Goal: Task Accomplishment & Management: Use online tool/utility

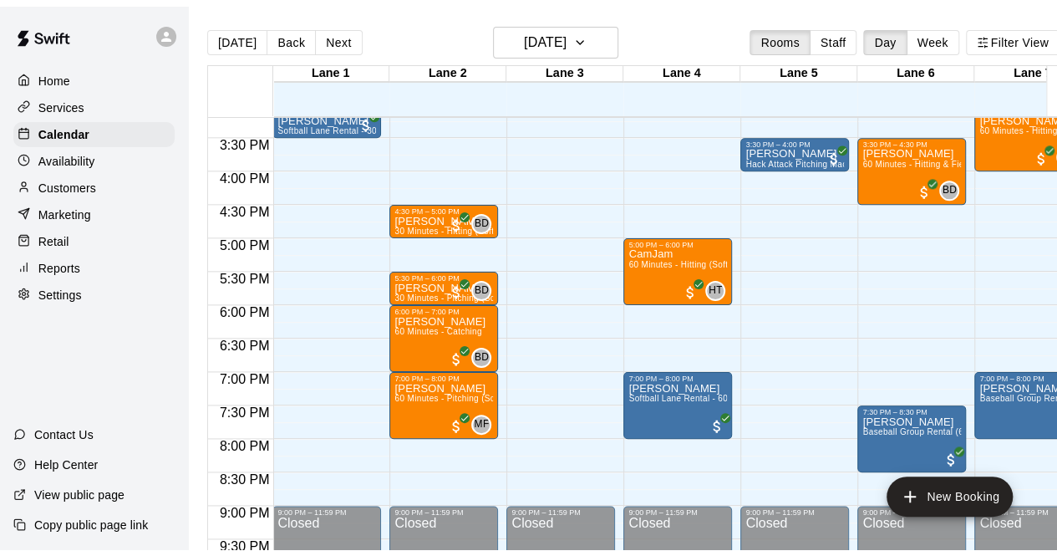
scroll to position [1018, 1]
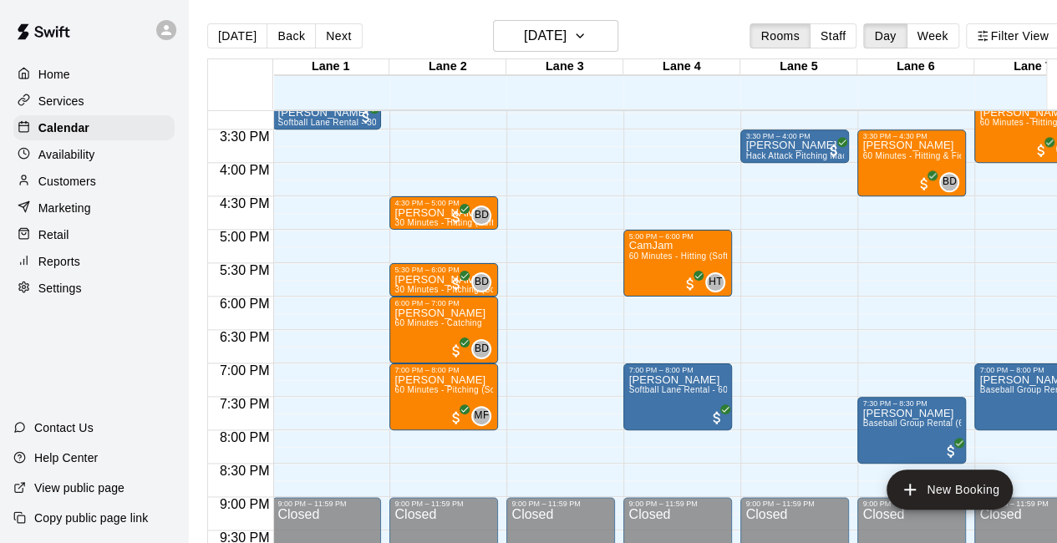
click at [91, 194] on div "Customers" at bounding box center [93, 181] width 161 height 25
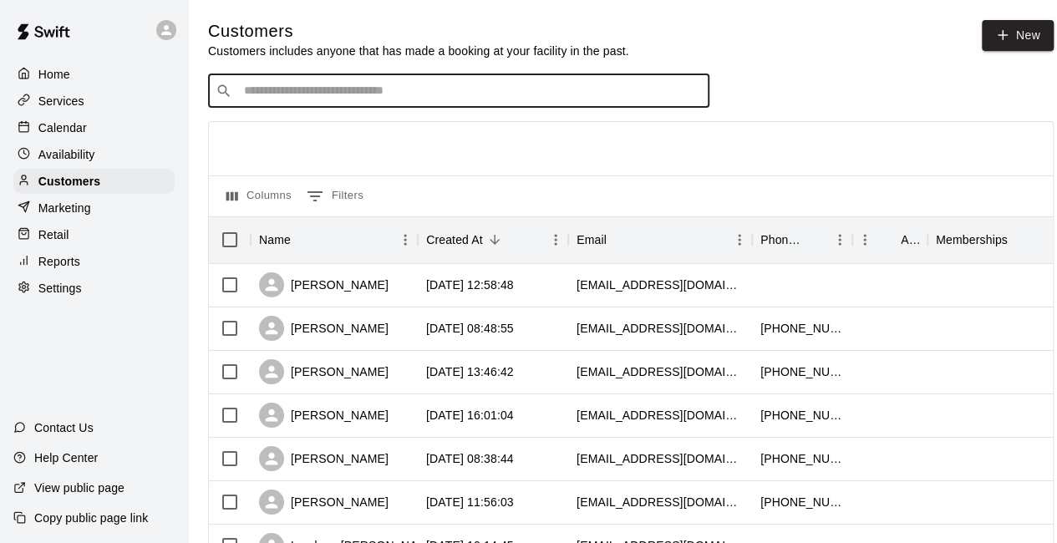
click at [297, 89] on input "Search customers by name or email" at bounding box center [470, 91] width 463 height 17
type input "*****"
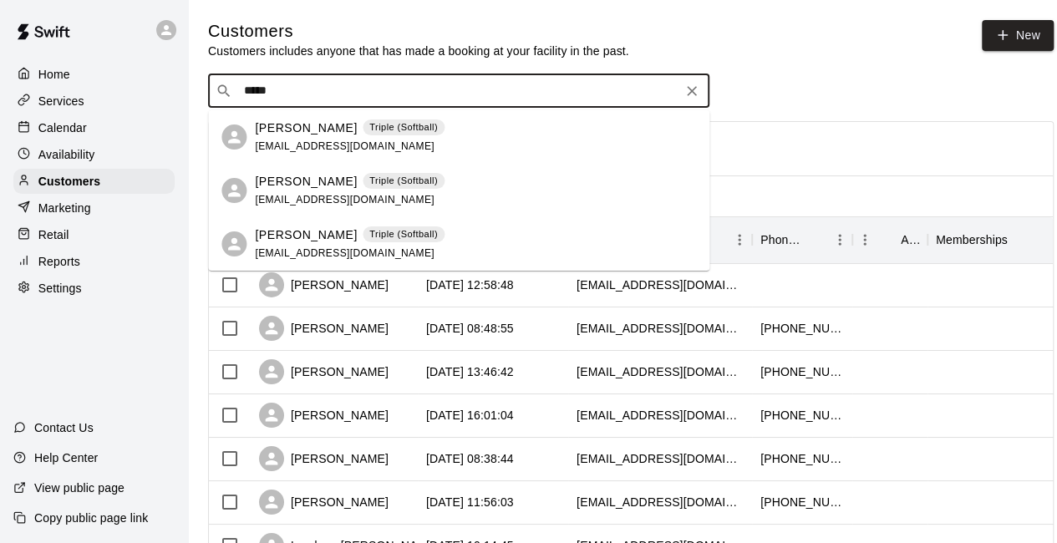
click at [311, 135] on p "[PERSON_NAME]" at bounding box center [306, 128] width 102 height 18
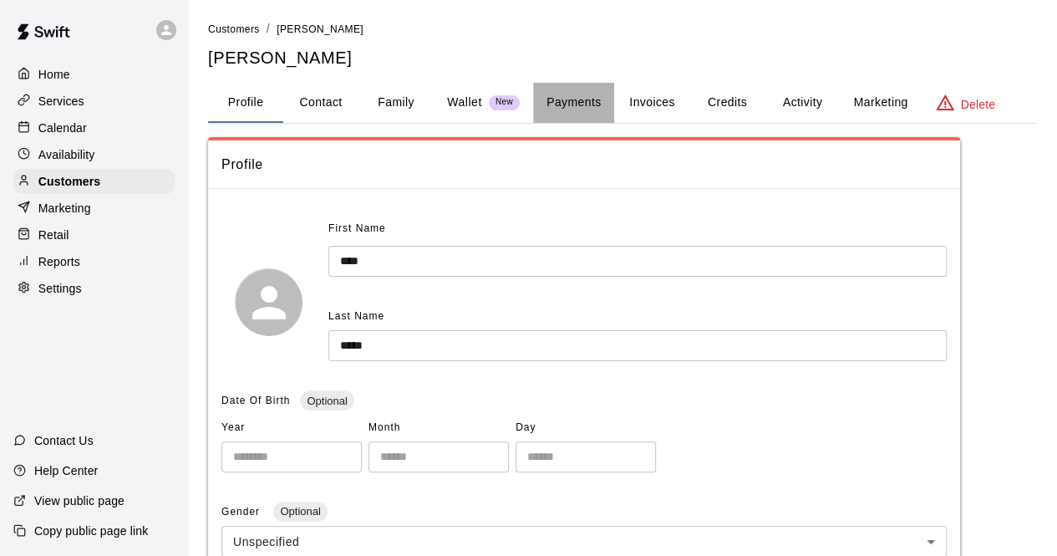
click at [593, 100] on button "Payments" at bounding box center [573, 103] width 81 height 40
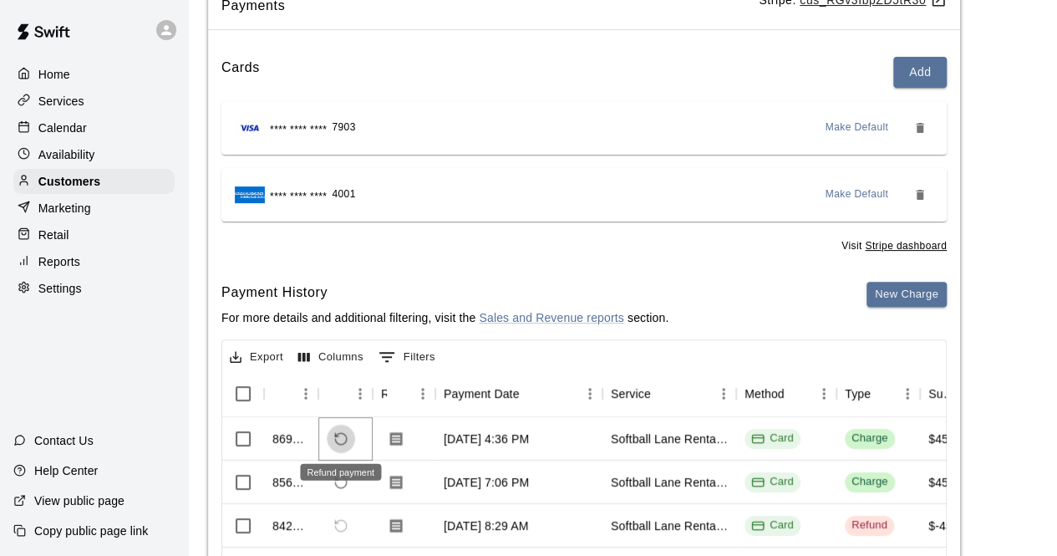
click at [353, 439] on button "Refund payment" at bounding box center [341, 438] width 28 height 28
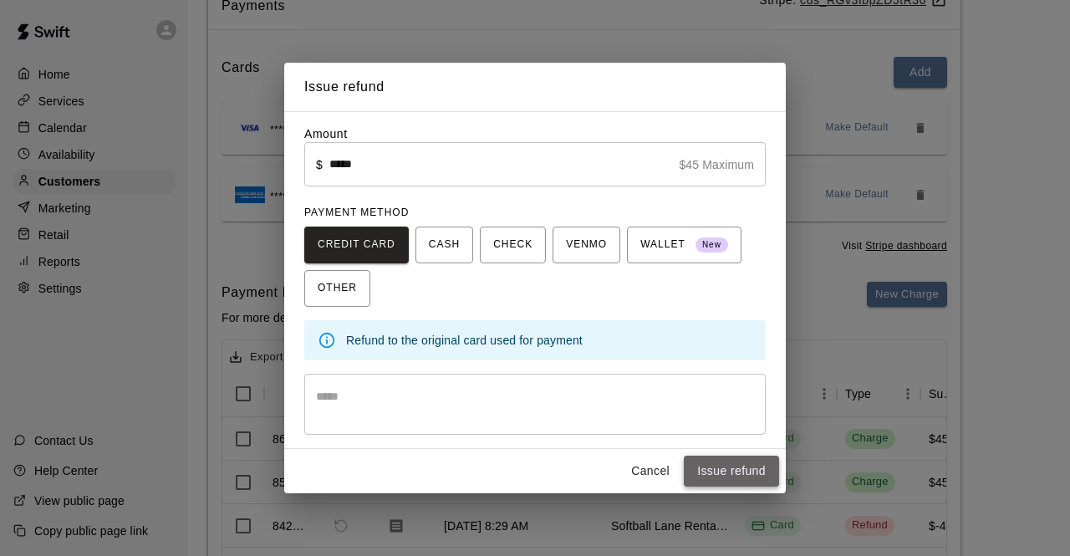
click at [741, 470] on button "Issue refund" at bounding box center [731, 470] width 95 height 31
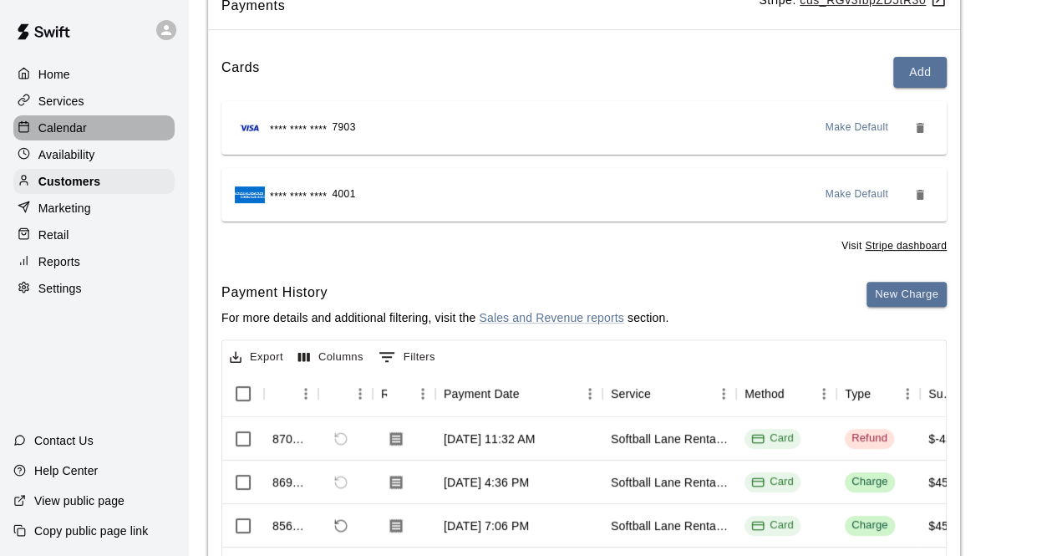
click at [94, 140] on div "Calendar" at bounding box center [93, 127] width 161 height 25
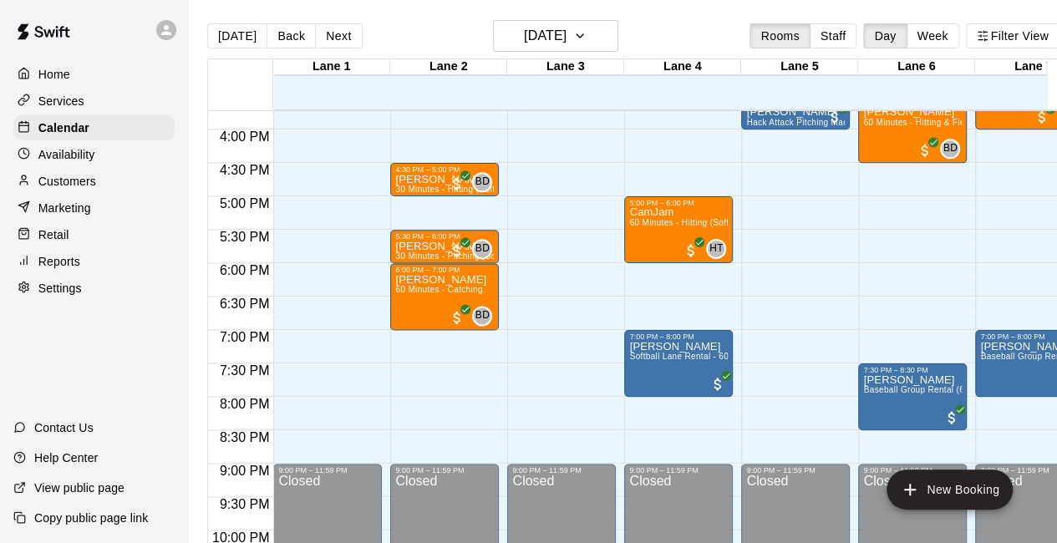
scroll to position [0, 84]
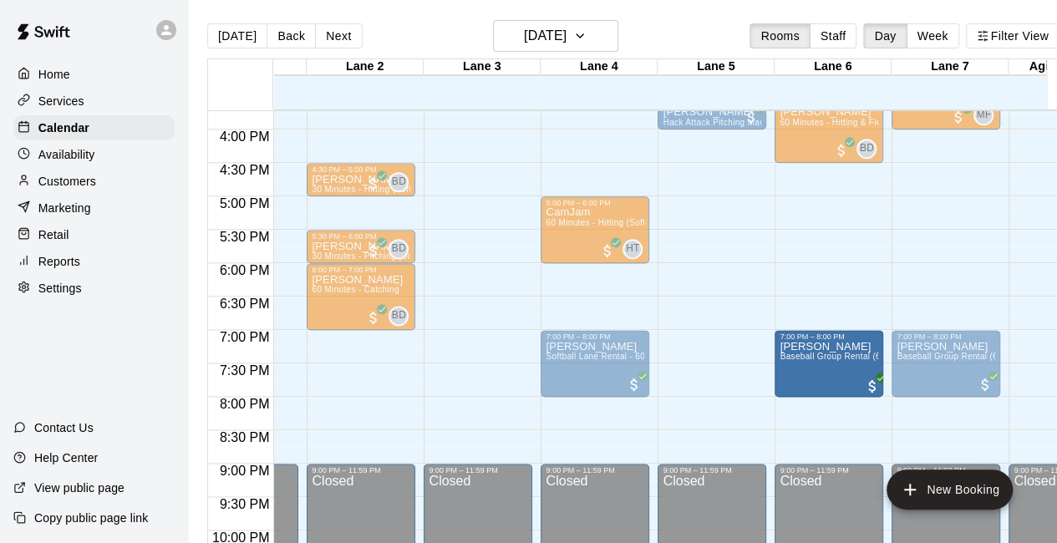
drag, startPoint x: 846, startPoint y: 406, endPoint x: 852, endPoint y: 380, distance: 26.8
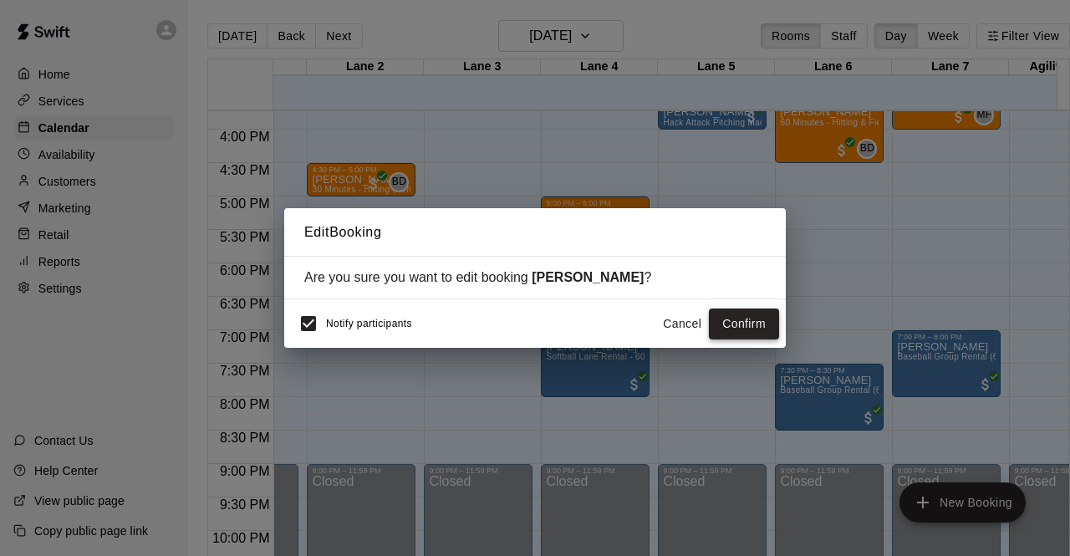
click at [727, 320] on button "Confirm" at bounding box center [744, 323] width 70 height 31
